Goal: Book appointment/travel/reservation

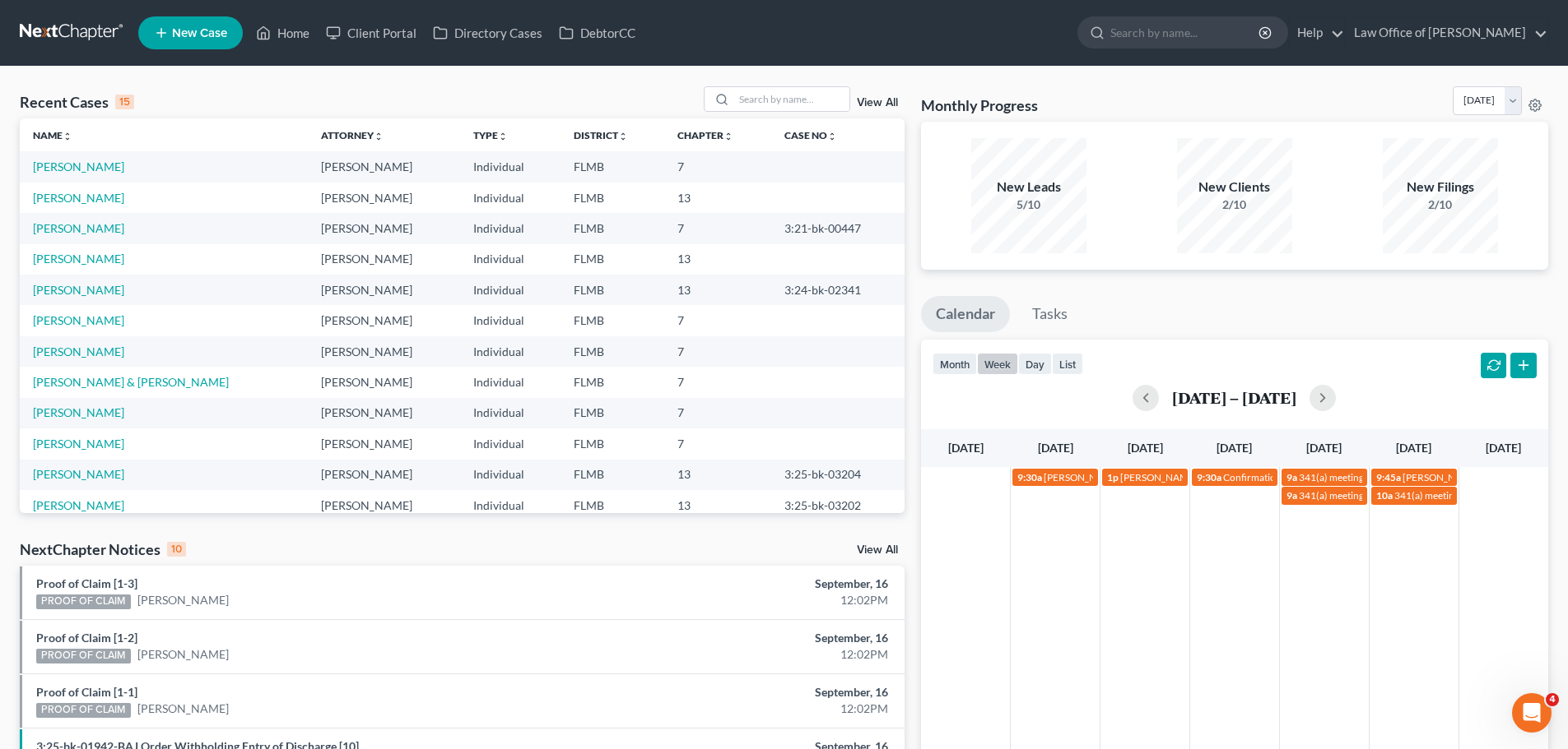
click at [996, 366] on button "week" at bounding box center [998, 364] width 41 height 22
click at [1156, 406] on button "button" at bounding box center [1145, 398] width 26 height 26
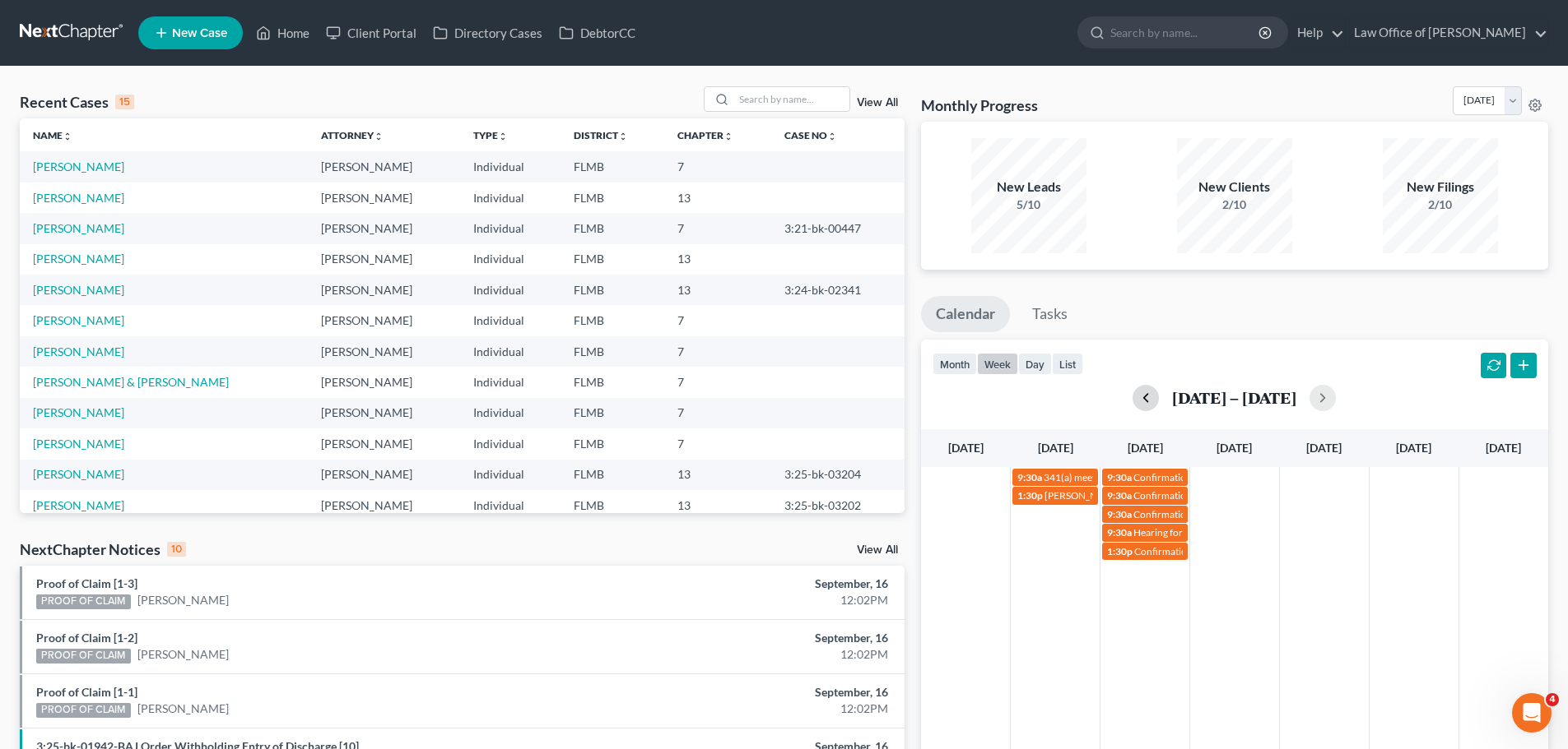
click at [1156, 406] on div "[DATE] – [DATE]" at bounding box center [1234, 398] width 604 height 26
click at [1138, 392] on button "button" at bounding box center [1145, 398] width 26 height 26
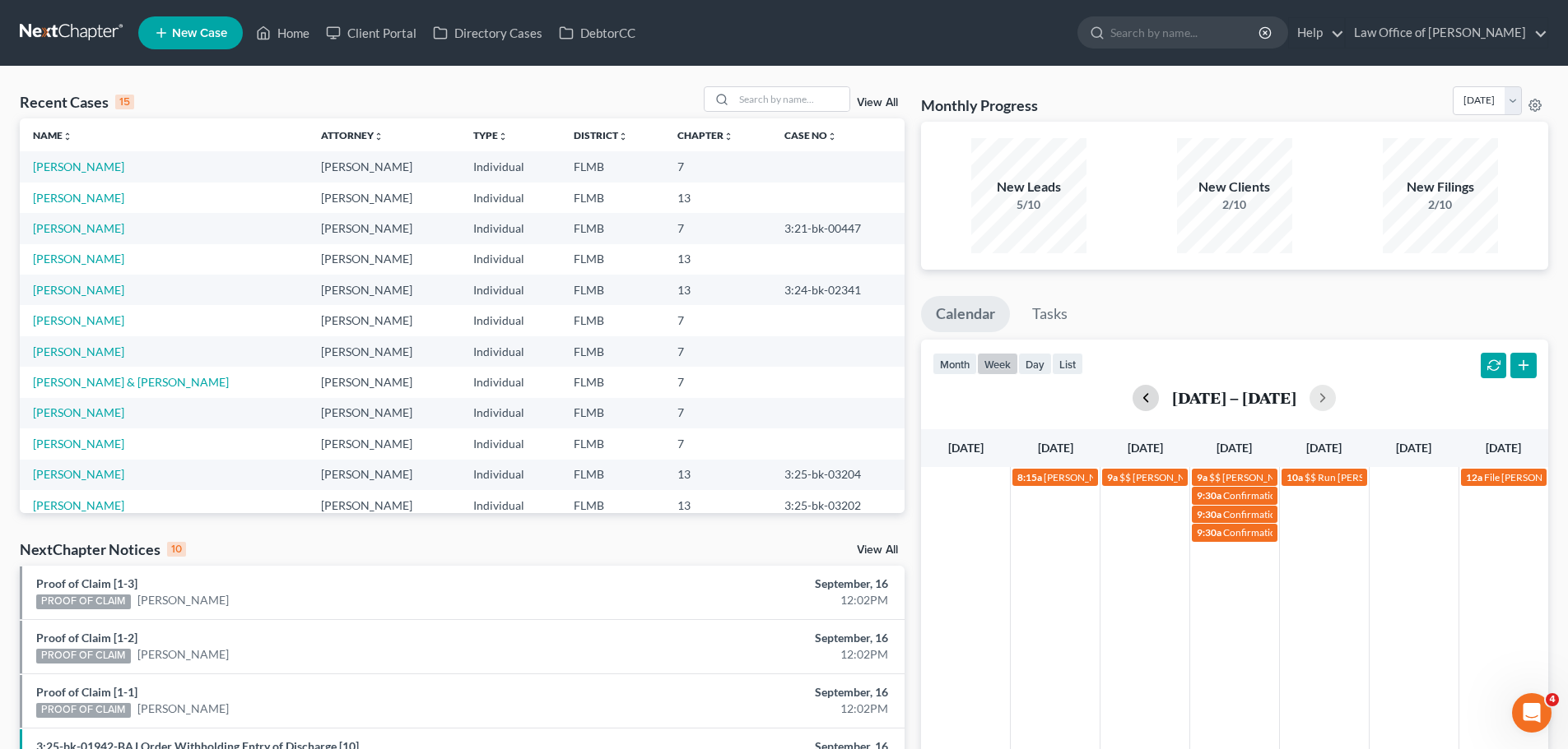
click at [1149, 402] on button "button" at bounding box center [1145, 398] width 26 height 26
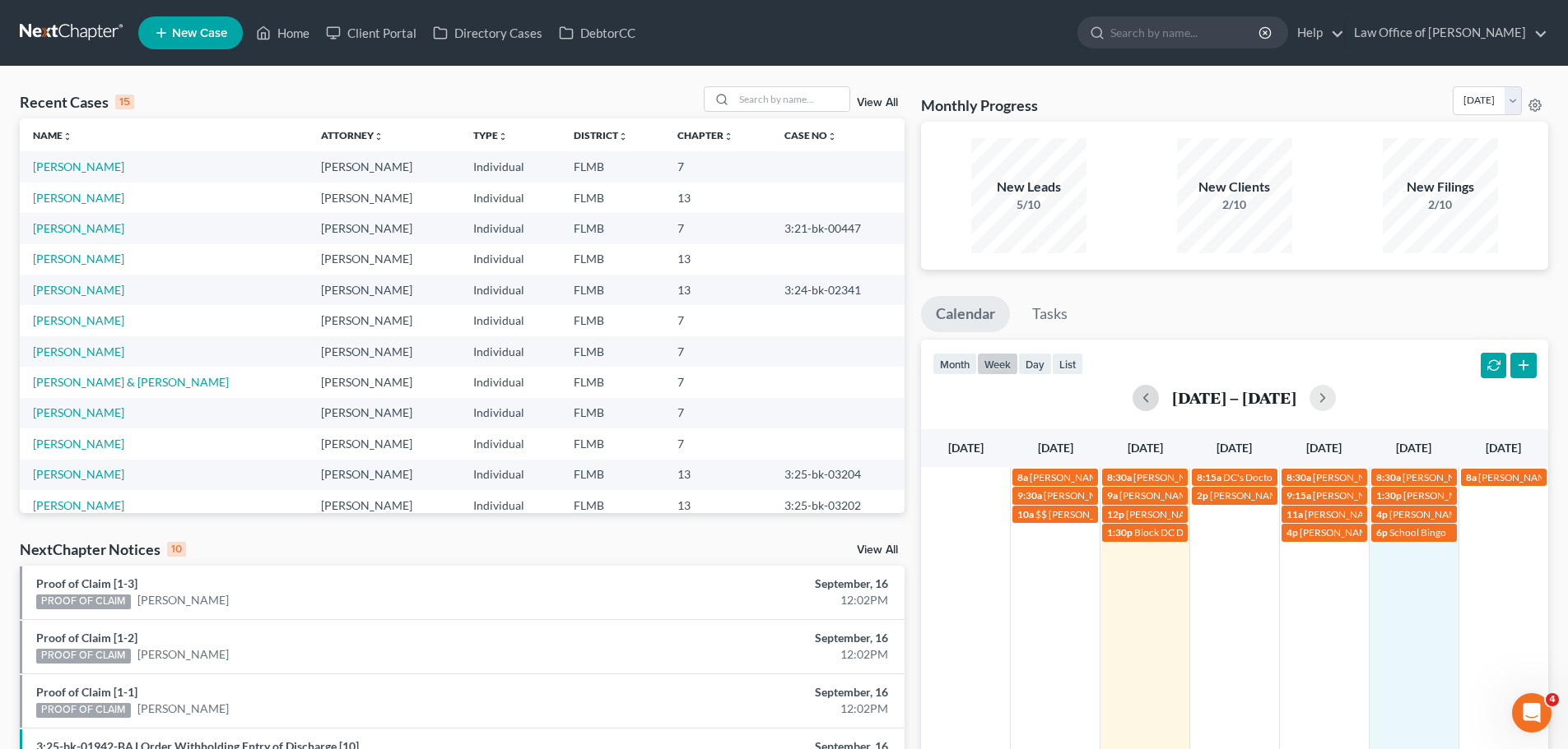
click at [1413, 589] on div "8a [PERSON_NAME] [PHONE_NUMBER] 8:30a [PERSON_NAME] [PHONE_NUMBER] 8:15a DC's D…" at bounding box center [1234, 670] width 628 height 407
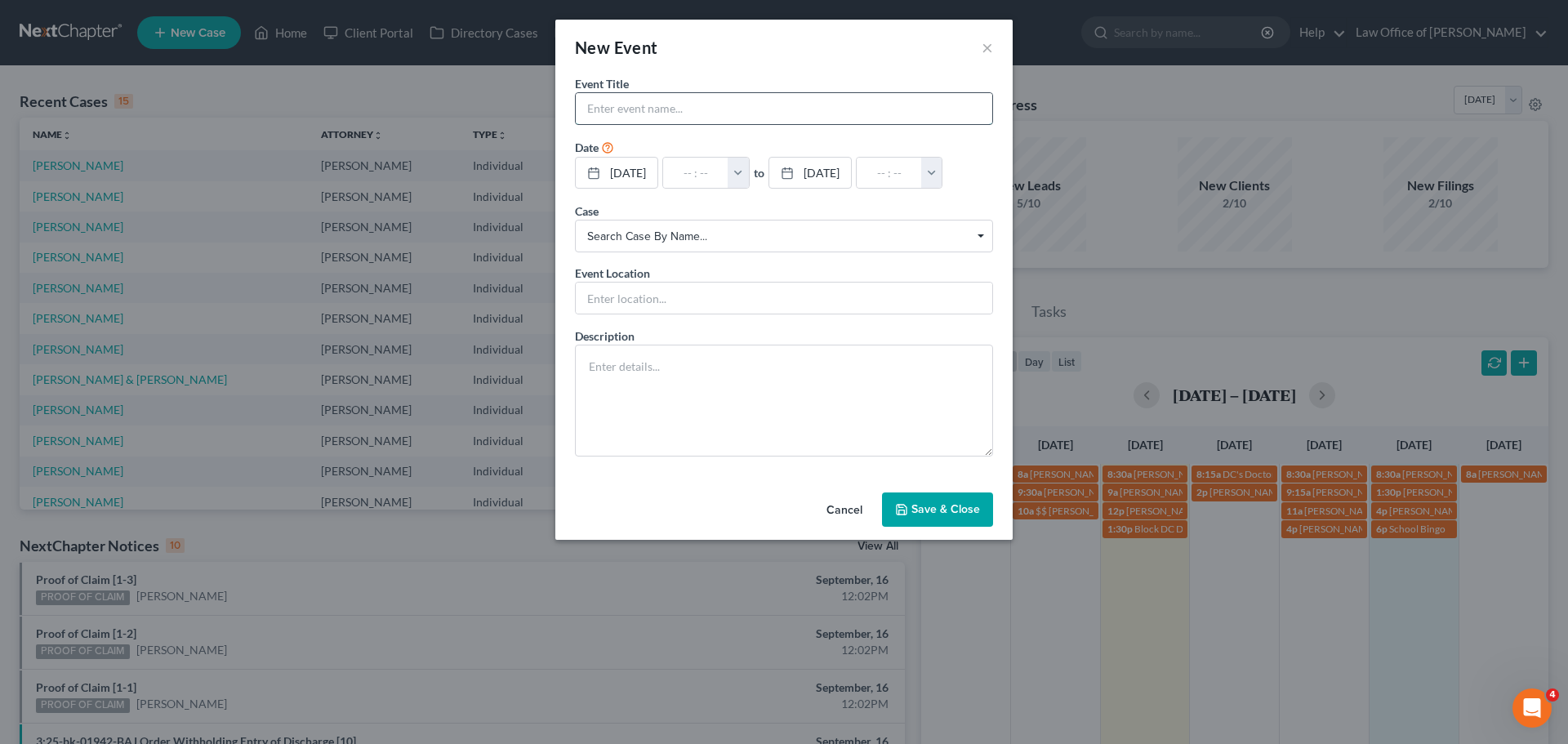
click at [682, 105] on input "text" at bounding box center [784, 109] width 416 height 31
type input "[PERSON_NAME] [PHONE_NUMBER]"
click at [704, 165] on input "text" at bounding box center [696, 173] width 65 height 31
type input "9"
type input "01:00am"
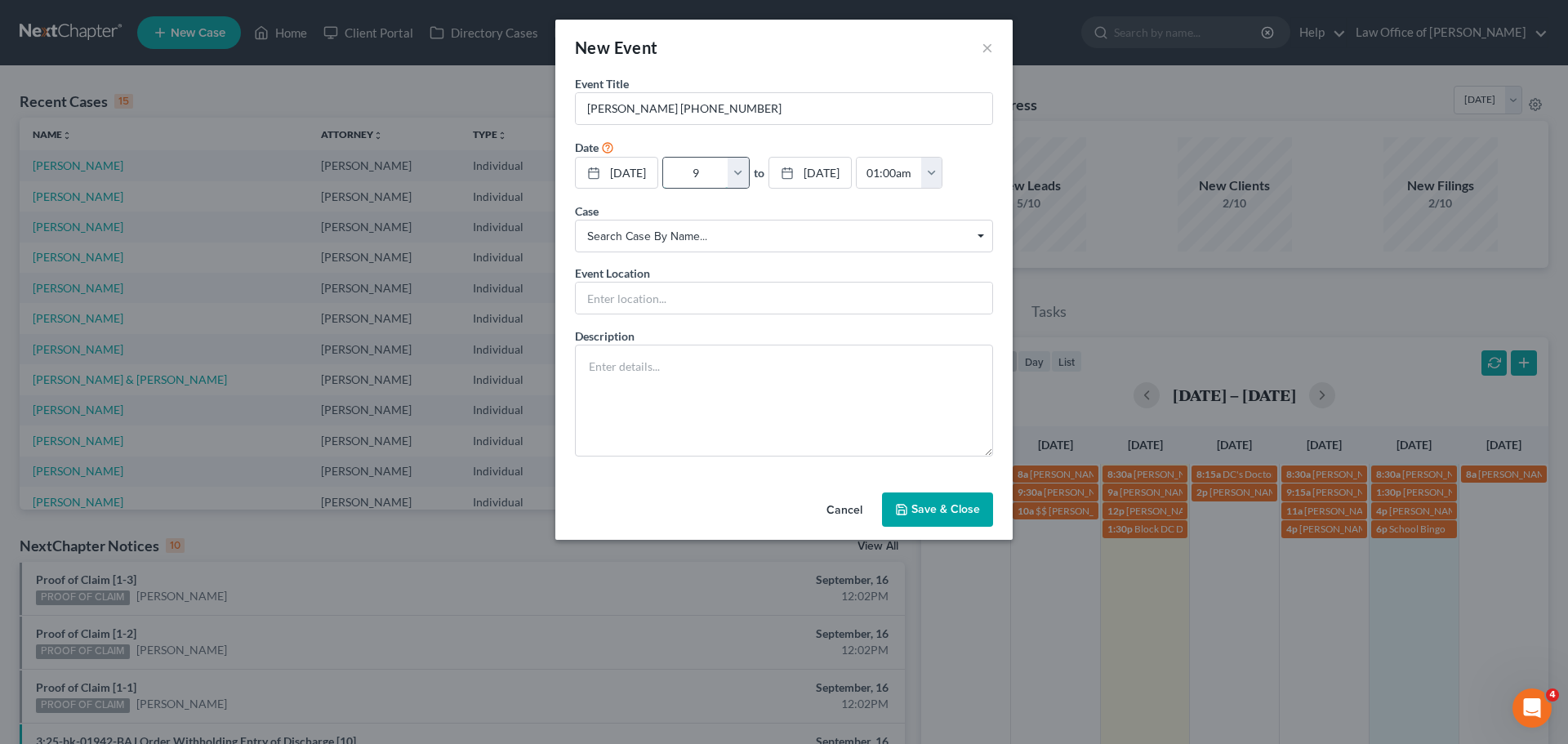
type input "9:"
type input "10:00am"
type input "9:0"
type input "01:00am"
type input "9:00"
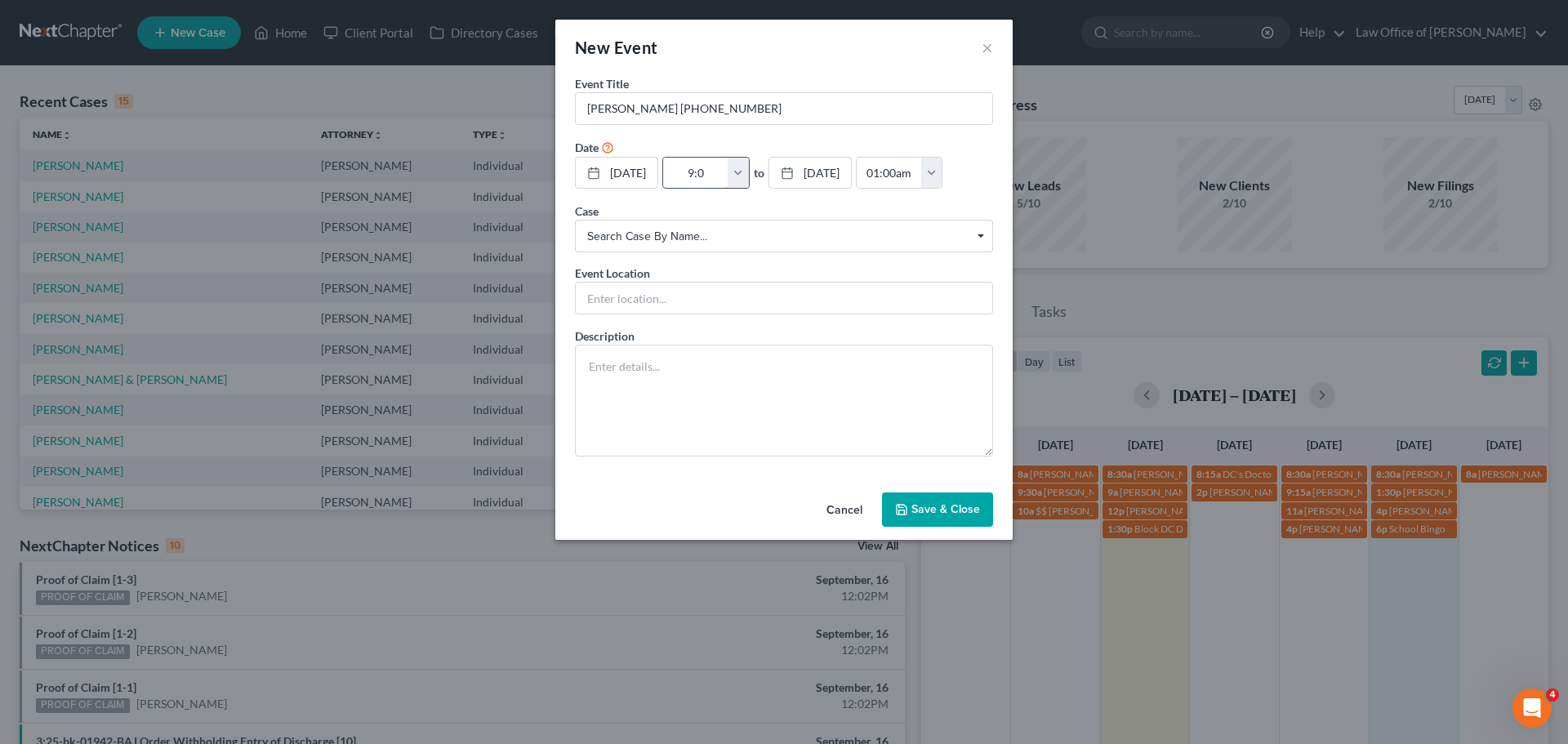
type input "10:00am"
type input "9:00a"
type input "01:00am"
type input "9:00am"
type input "10:00am"
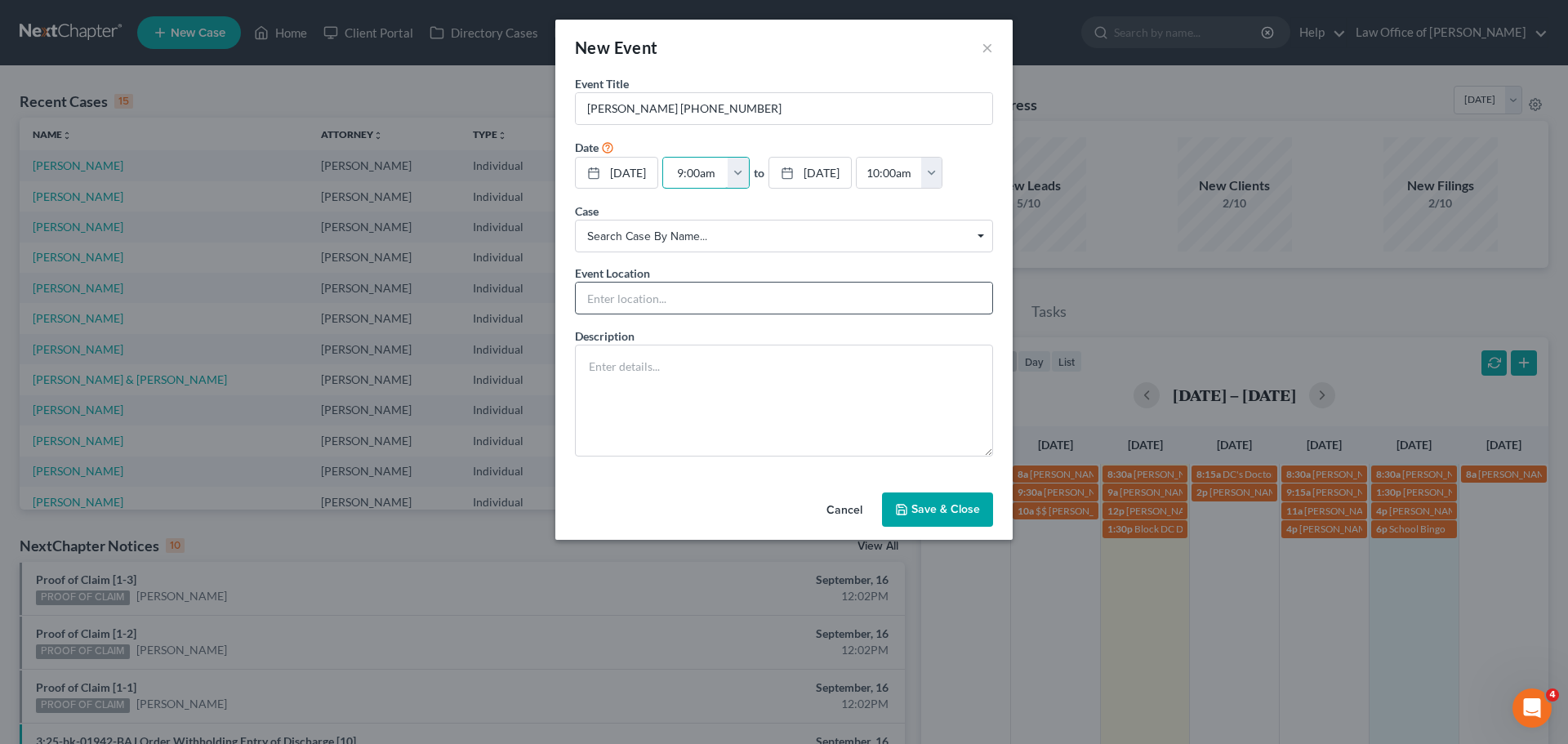
type input "9:00am"
click at [584, 295] on input "text" at bounding box center [784, 298] width 416 height 31
type input "Phone Consult"
type textarea "Bankruptcy chapter 7"
click at [966, 511] on button "Save & Close" at bounding box center [937, 510] width 111 height 35
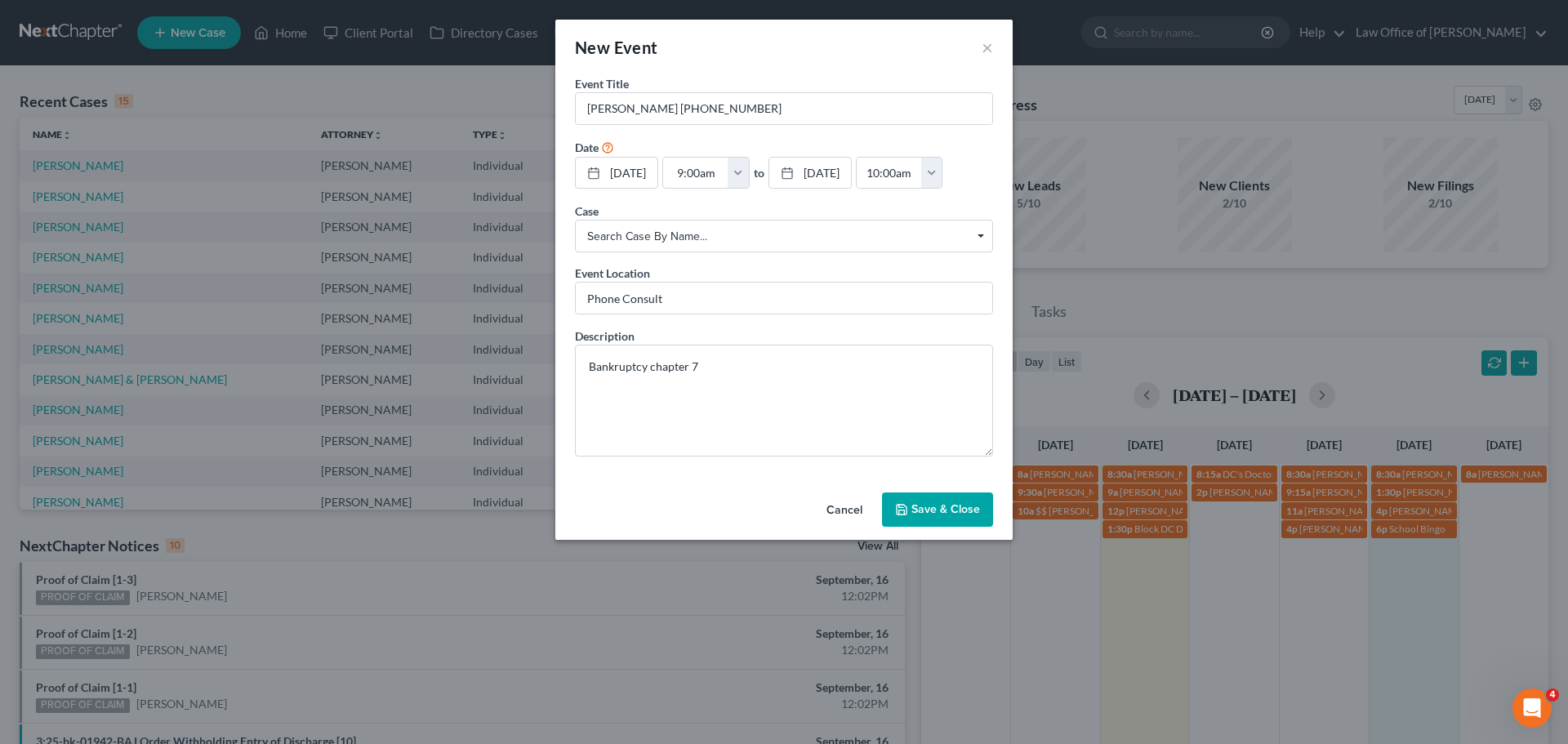
click at [941, 515] on button "Save & Close" at bounding box center [937, 510] width 111 height 35
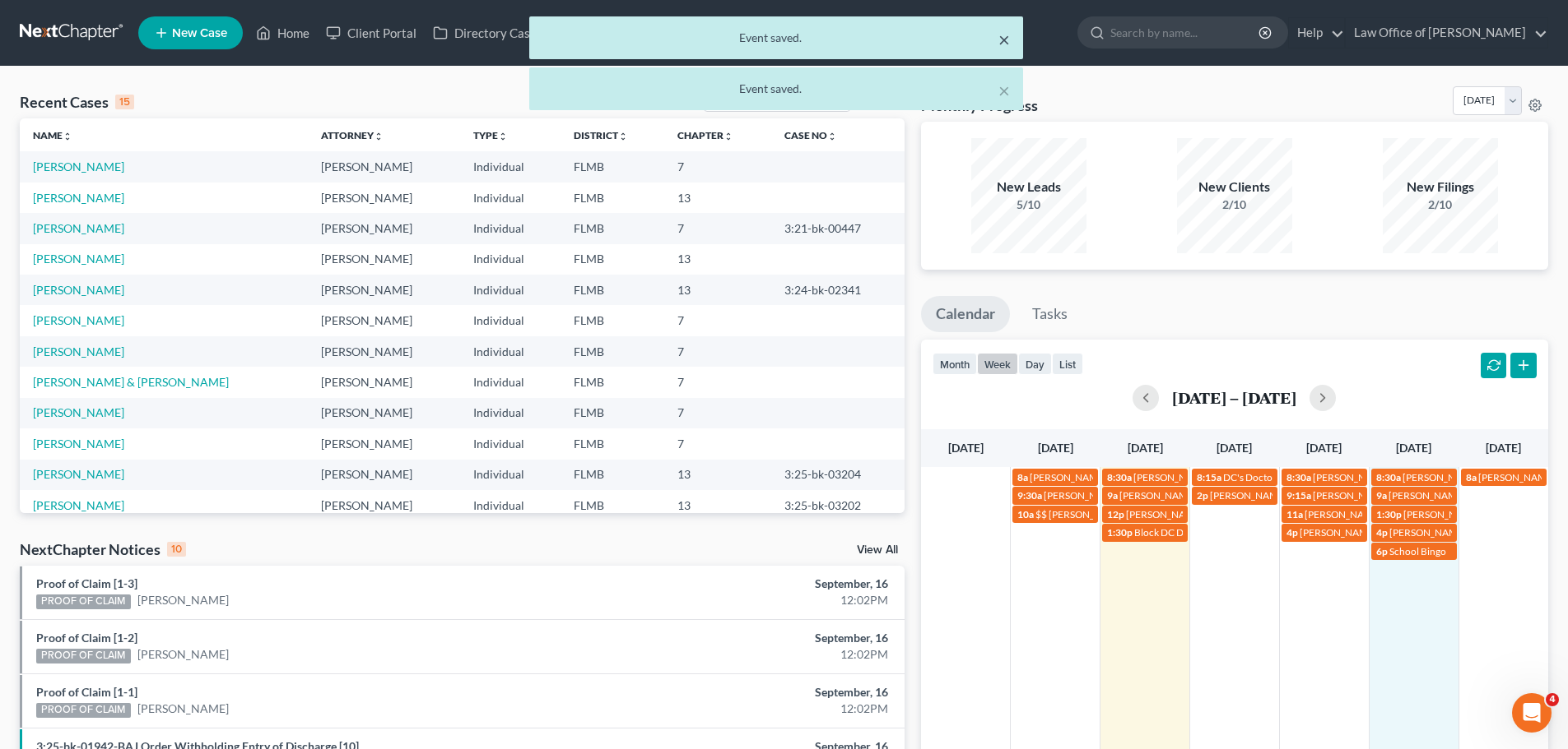
click at [1001, 30] on button "×" at bounding box center [1004, 39] width 12 height 20
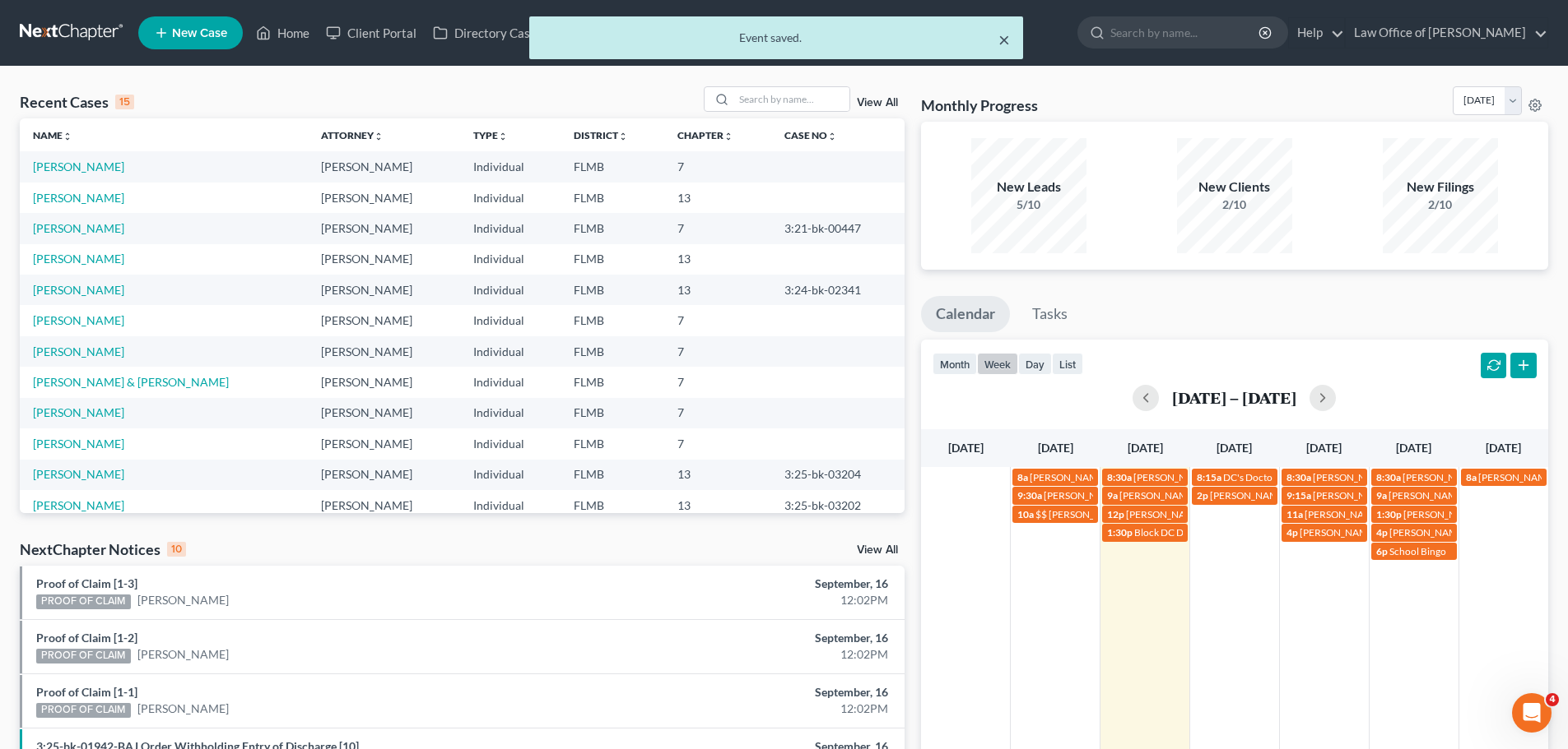
click at [1001, 46] on button "×" at bounding box center [1004, 39] width 12 height 20
